Goal: Find specific page/section: Find specific page/section

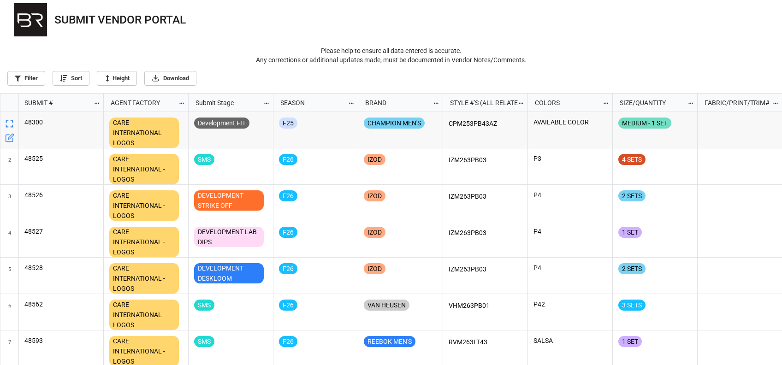
drag, startPoint x: 304, startPoint y: 21, endPoint x: 297, endPoint y: 20, distance: 7.1
click at [301, 20] on nav "SUBMIT VENDOR PORTAL" at bounding box center [391, 20] width 782 height 40
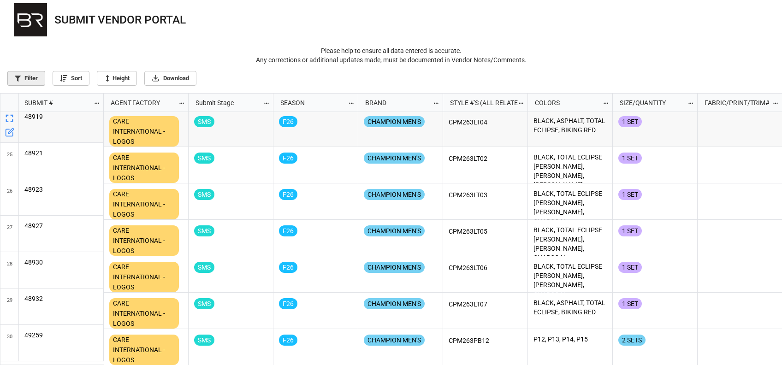
click at [20, 84] on link "Filter" at bounding box center [26, 78] width 38 height 15
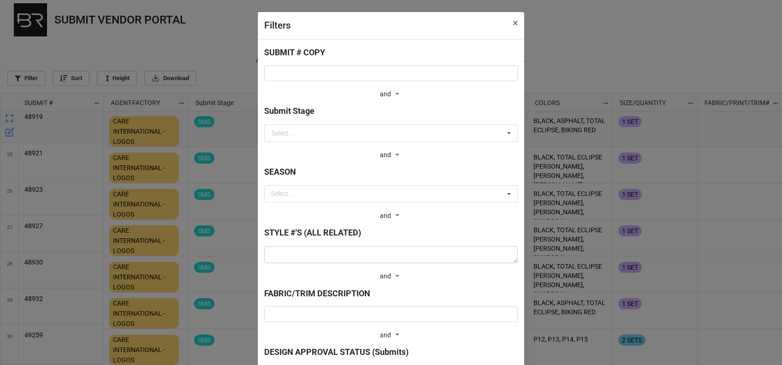
click at [191, 36] on div "Filters × Close SUBMIT # COPY and and Submit Stage Select ... BULK BULK FABRIC …" at bounding box center [391, 182] width 782 height 365
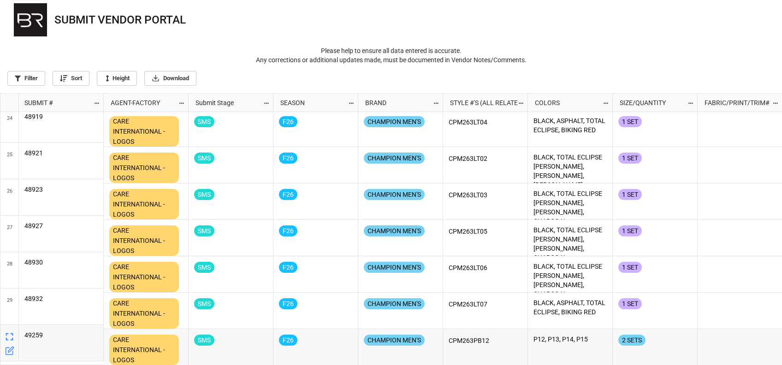
click at [34, 364] on div "grid" at bounding box center [61, 365] width 85 height 9
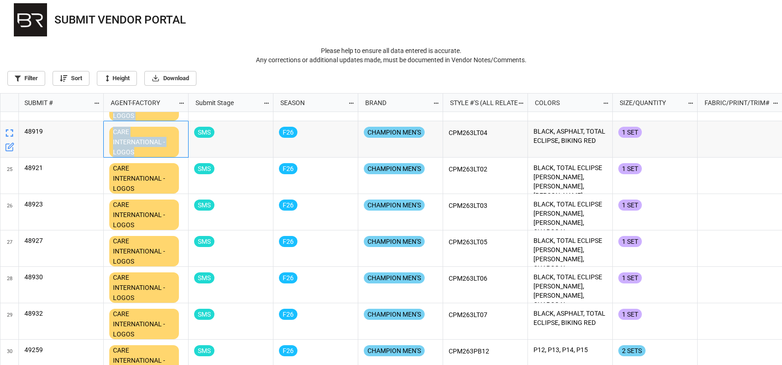
drag, startPoint x: 143, startPoint y: 138, endPoint x: 110, endPoint y: 118, distance: 38.7
click at [110, 118] on div "CARE INTERNATIONAL - LOGOS SMS F26 LUCKY BRAND LUM263PB09 P741, P742, P778 2 SE…" at bounding box center [443, 238] width 678 height 253
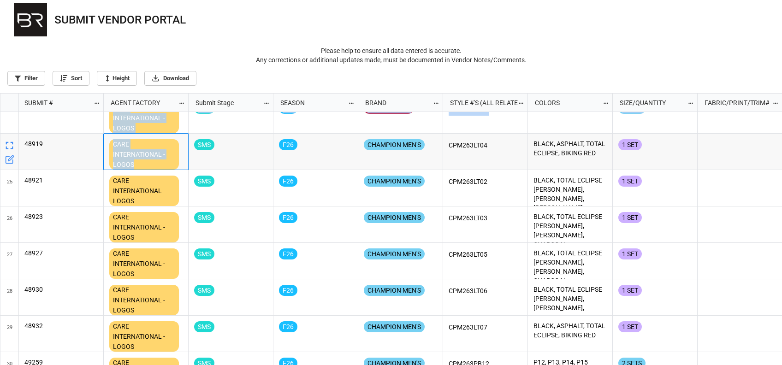
drag, startPoint x: 110, startPoint y: 118, endPoint x: 122, endPoint y: 160, distance: 43.6
click at [122, 160] on div "CARE INTERNATIONAL - LOGOS" at bounding box center [144, 154] width 70 height 30
click at [141, 165] on div "CARE INTERNATIONAL - LOGOS" at bounding box center [144, 154] width 70 height 30
drag, startPoint x: 141, startPoint y: 165, endPoint x: 113, endPoint y: 147, distance: 32.9
click at [113, 147] on div "CARE INTERNATIONAL - LOGOS" at bounding box center [144, 154] width 70 height 30
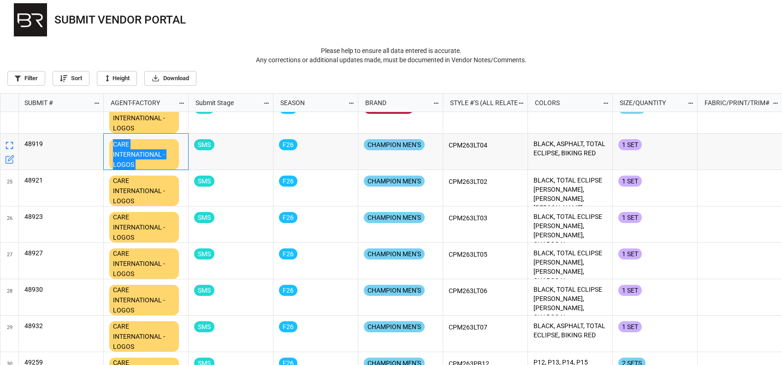
click at [162, 148] on div "CARE INTERNATIONAL - LOGOS" at bounding box center [144, 154] width 70 height 30
